Goal: Information Seeking & Learning: Find specific fact

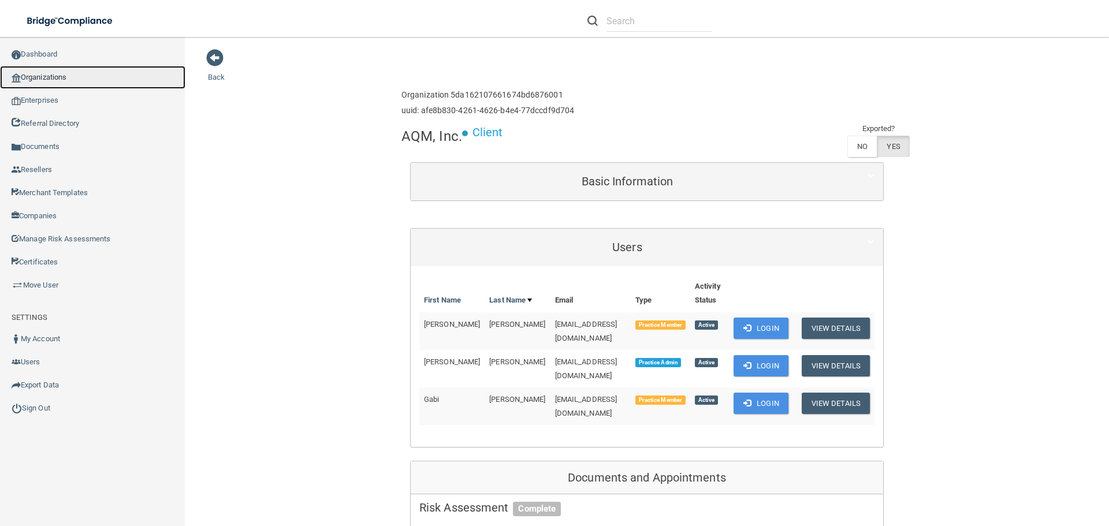
click at [53, 76] on link "Organizations" at bounding box center [92, 77] width 185 height 23
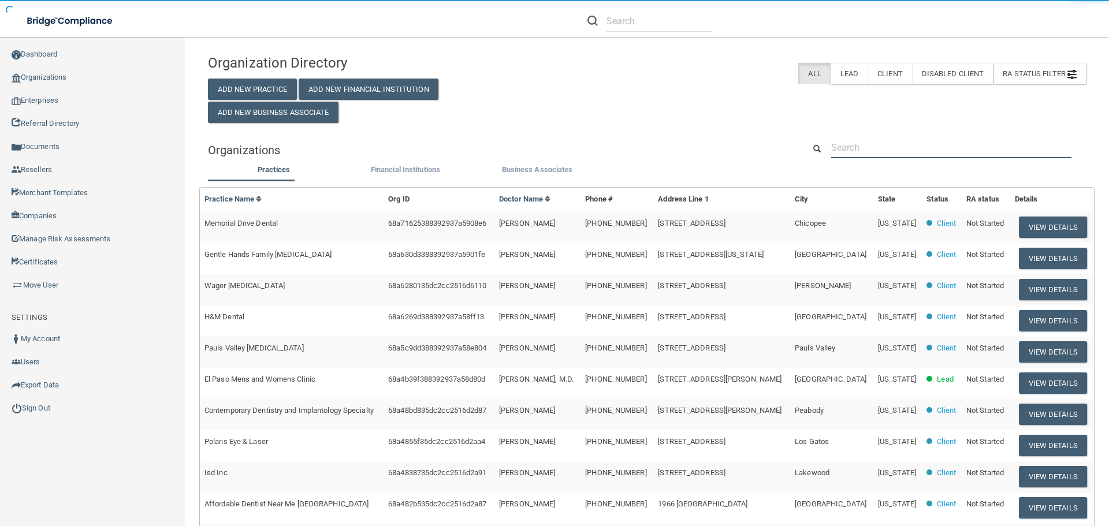
click at [850, 148] on input "text" at bounding box center [951, 147] width 240 height 21
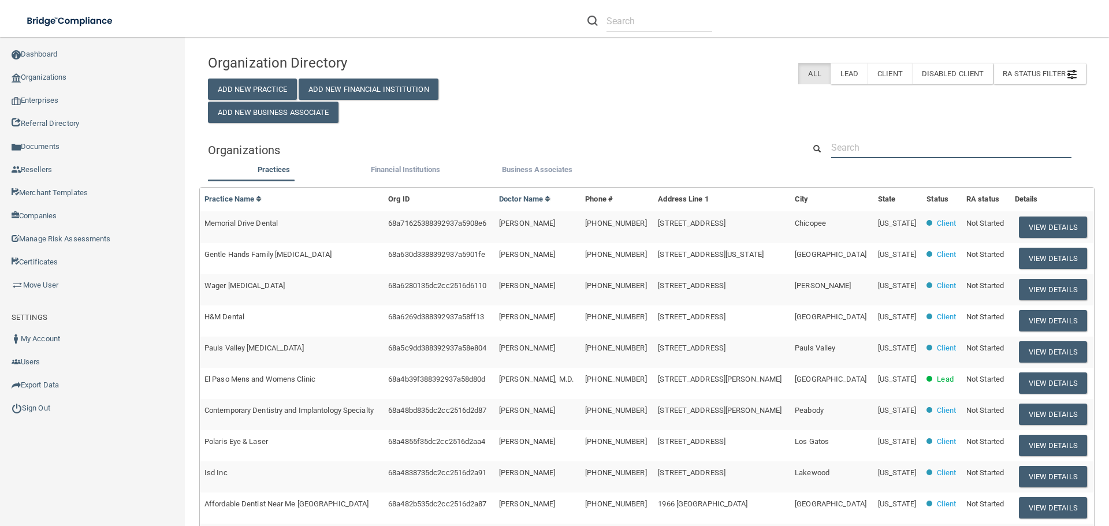
paste input "[EMAIL_ADDRESS][DOMAIN_NAME]"
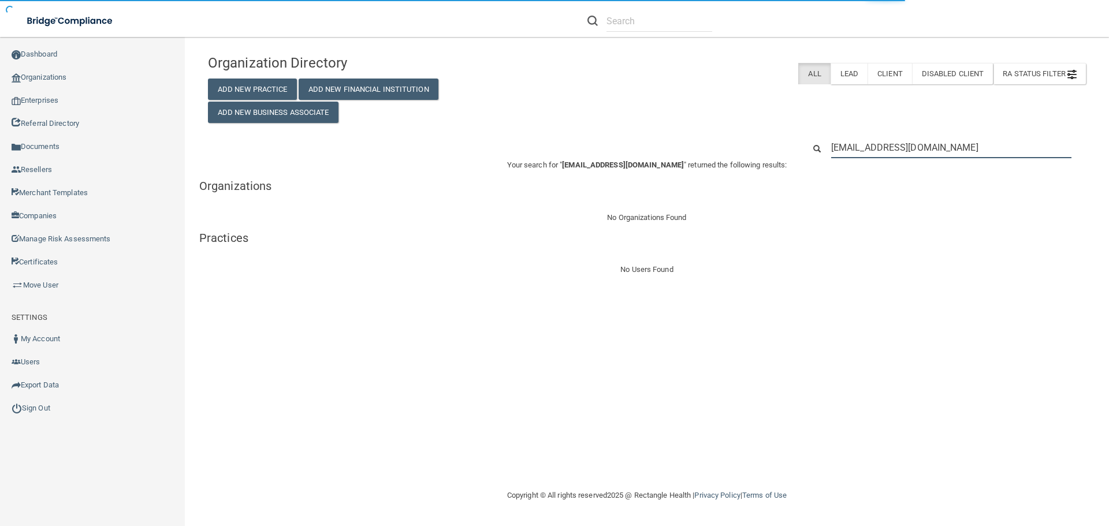
type input "[EMAIL_ADDRESS][DOMAIN_NAME]"
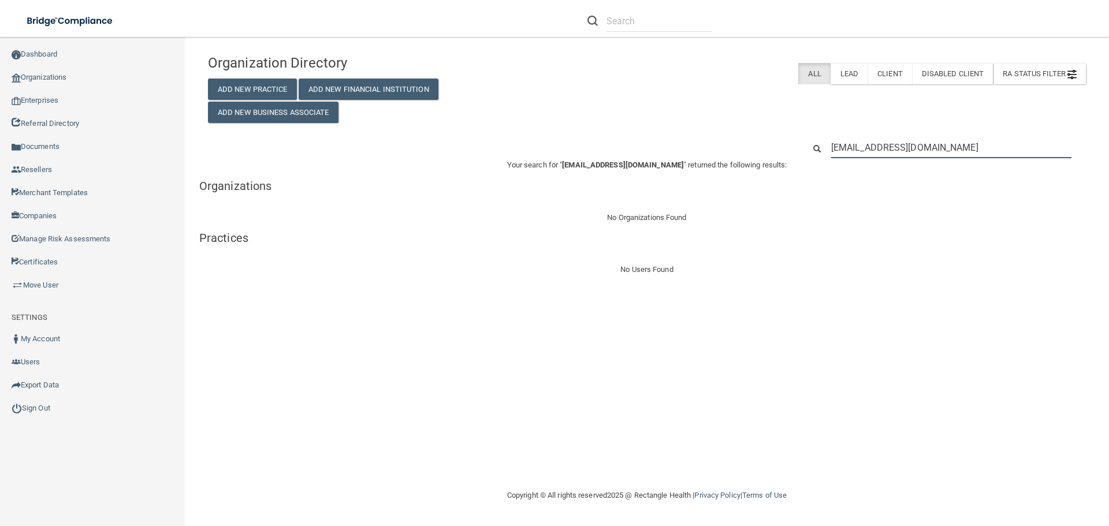
drag, startPoint x: 850, startPoint y: 150, endPoint x: 777, endPoint y: 150, distance: 73.3
click at [780, 151] on div "[EMAIL_ADDRESS][DOMAIN_NAME]" at bounding box center [646, 147] width 895 height 21
type input "@[DOMAIN_NAME]"
click at [889, 141] on input "@[DOMAIN_NAME]" at bounding box center [951, 147] width 240 height 21
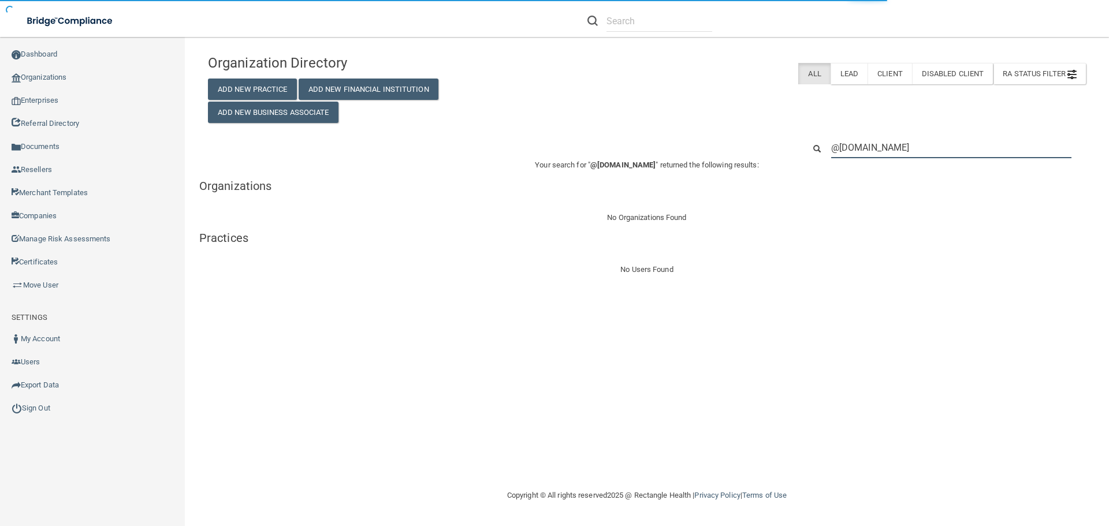
click at [889, 141] on input "@[DOMAIN_NAME]" at bounding box center [951, 147] width 240 height 21
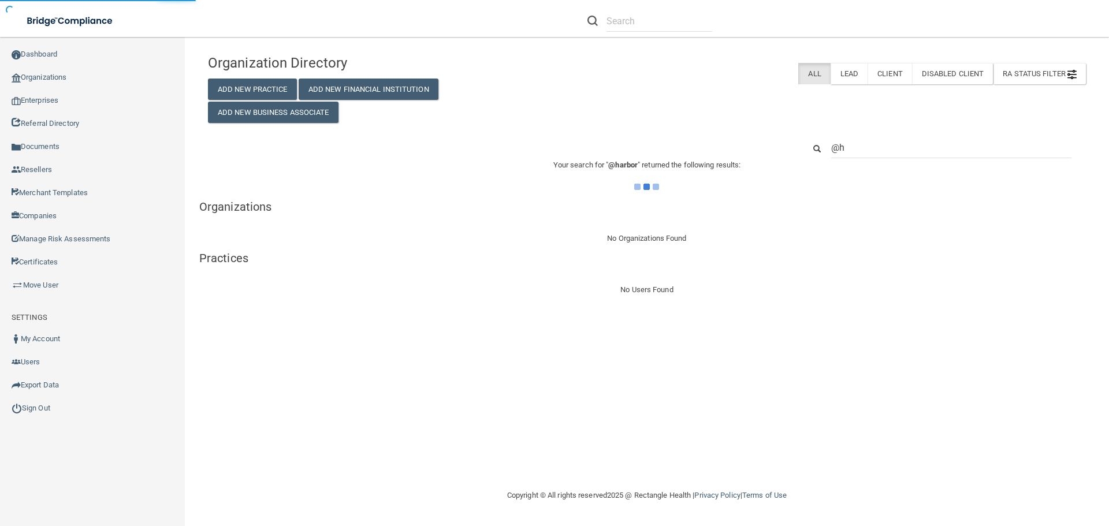
type input "@"
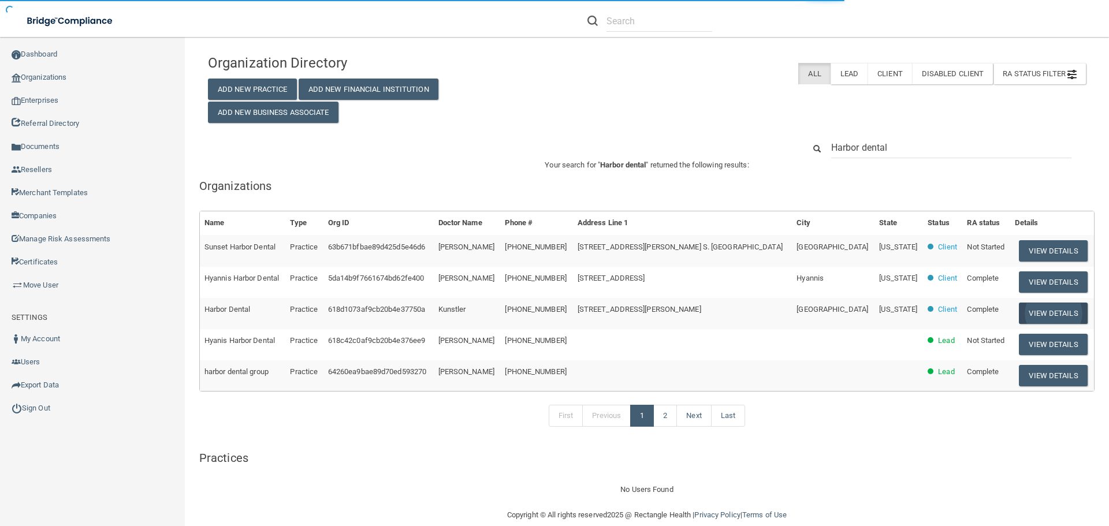
type input "Harbor dental"
click at [1021, 315] on button "View Details" at bounding box center [1053, 313] width 68 height 21
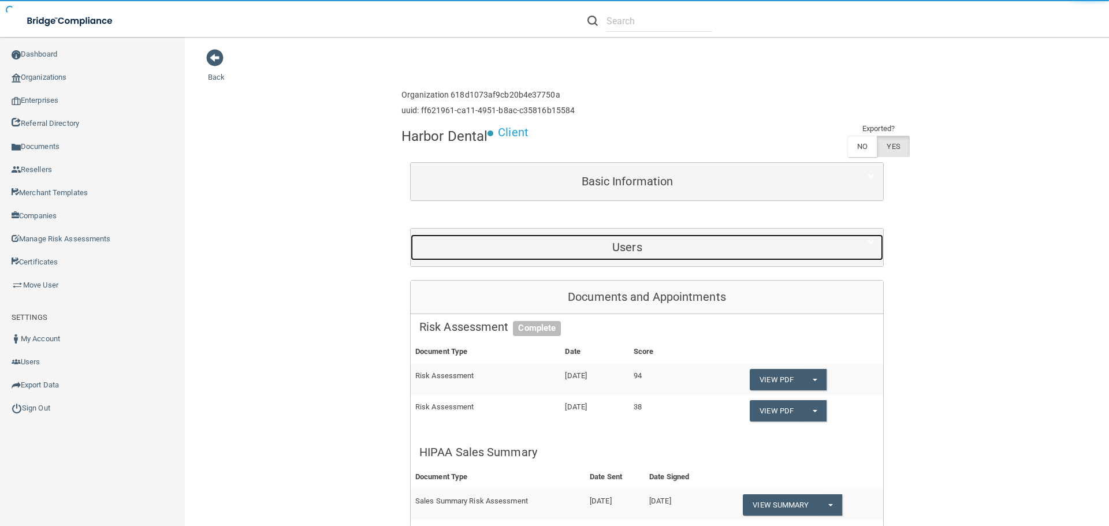
click at [639, 245] on h5 "Users" at bounding box center [627, 247] width 416 height 13
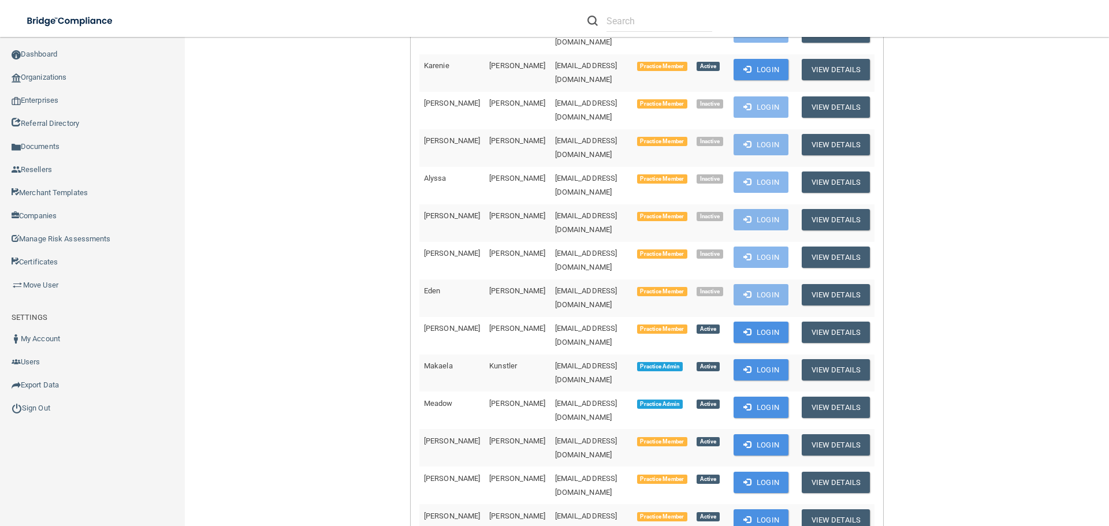
scroll to position [751, 0]
click at [557, 399] on span "[EMAIL_ADDRESS][DOMAIN_NAME]" at bounding box center [586, 410] width 62 height 23
click at [556, 399] on span "[EMAIL_ADDRESS][DOMAIN_NAME]" at bounding box center [586, 410] width 62 height 23
copy td "[EMAIL_ADDRESS][DOMAIN_NAME]"
